Goal: Task Accomplishment & Management: Complete application form

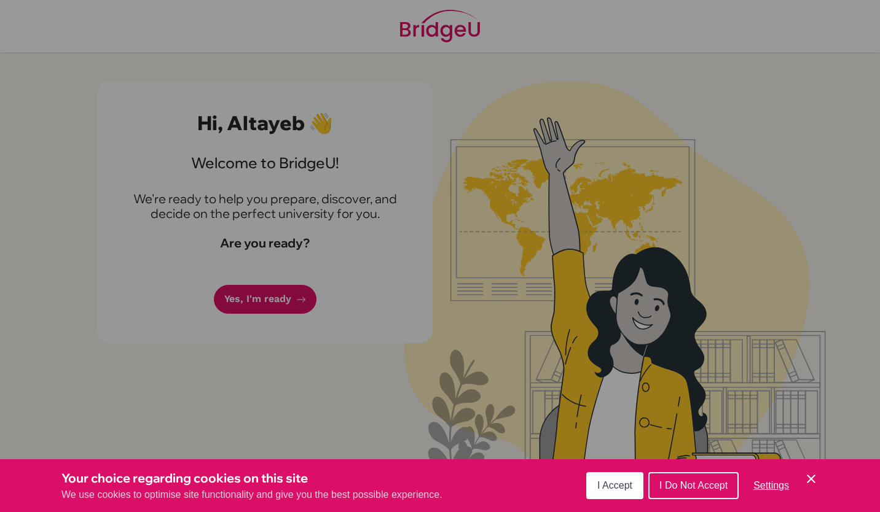
click at [610, 489] on span "I Accept" at bounding box center [614, 486] width 35 height 10
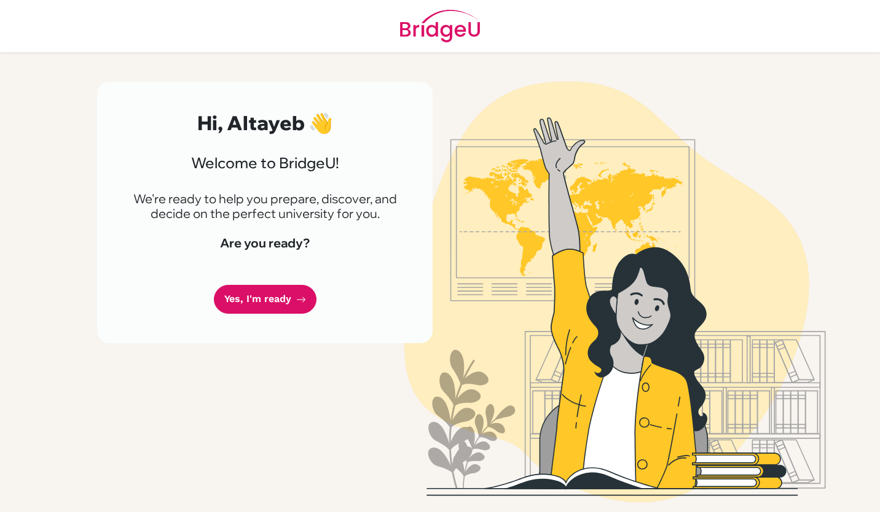
click at [274, 306] on link "Yes, I'm ready" at bounding box center [265, 299] width 103 height 29
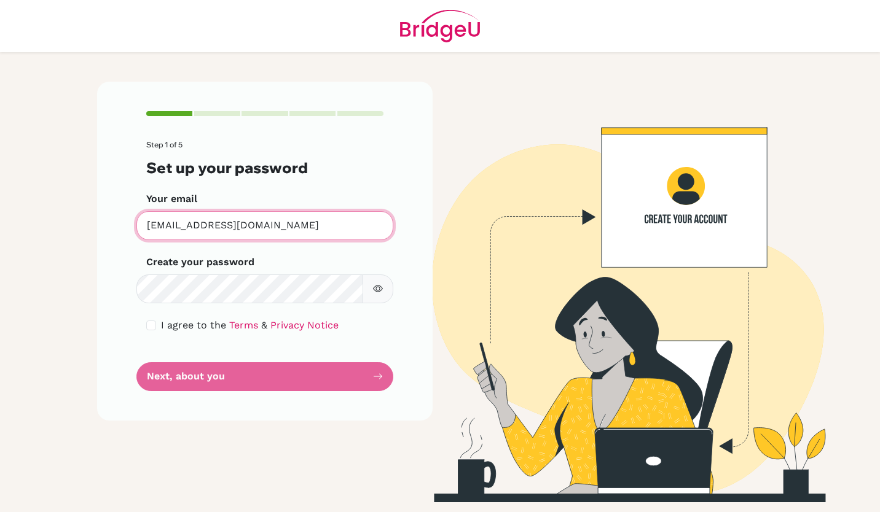
click at [191, 227] on input "[EMAIL_ADDRESS][DOMAIN_NAME]" at bounding box center [264, 225] width 257 height 29
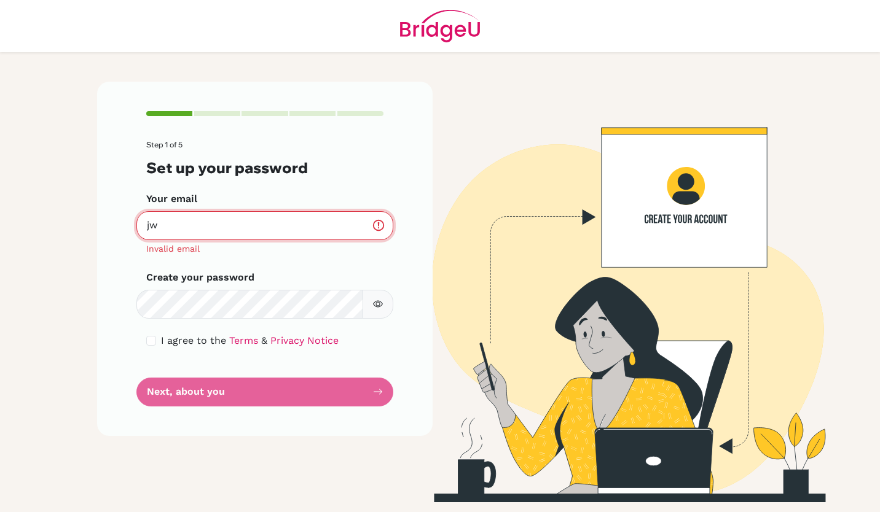
type input "[EMAIL_ADDRESS][DOMAIN_NAME]"
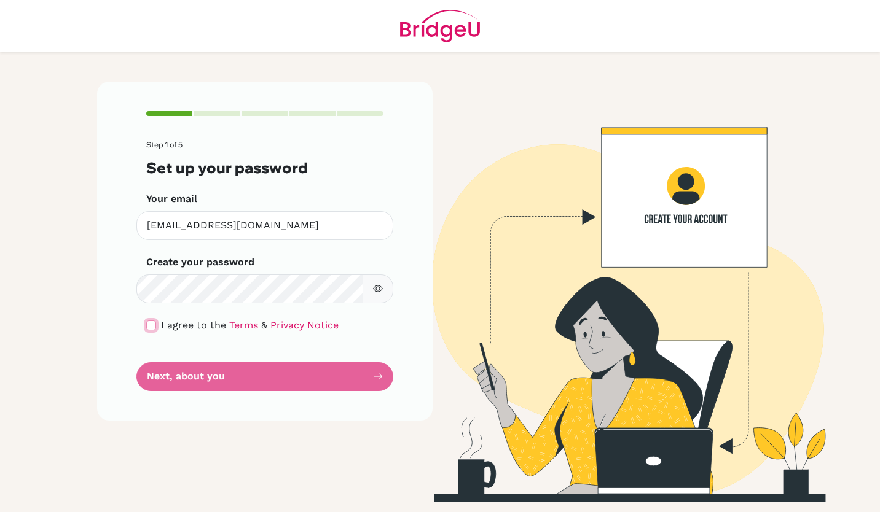
click at [151, 327] on input "checkbox" at bounding box center [151, 326] width 10 height 10
checkbox input "true"
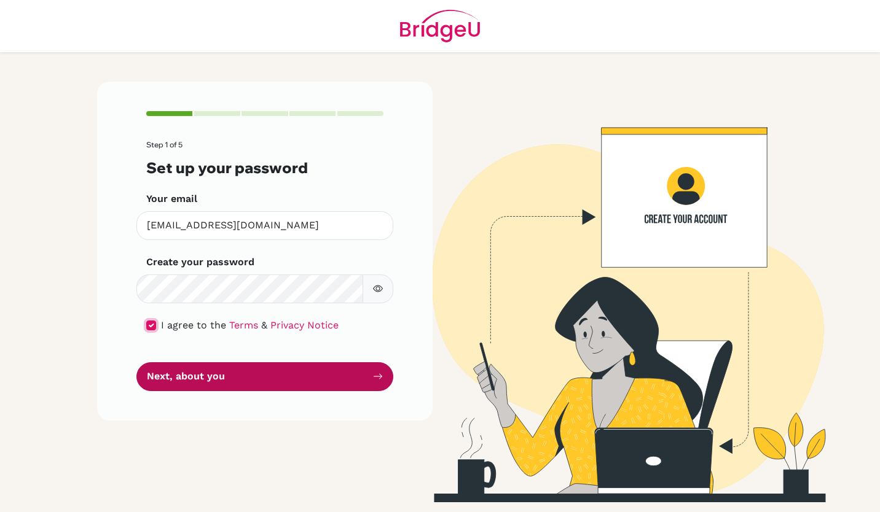
click at [255, 387] on button "Next, about you" at bounding box center [264, 377] width 257 height 29
